Goal: Go to known website: Go to known website

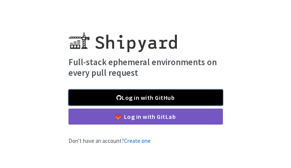
click at [194, 97] on link "Log in with GitHub" at bounding box center [145, 97] width 154 height 16
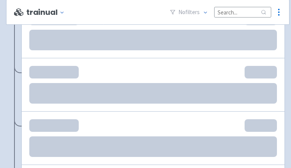
scroll to position [810, 0]
